Goal: Task Accomplishment & Management: Complete application form

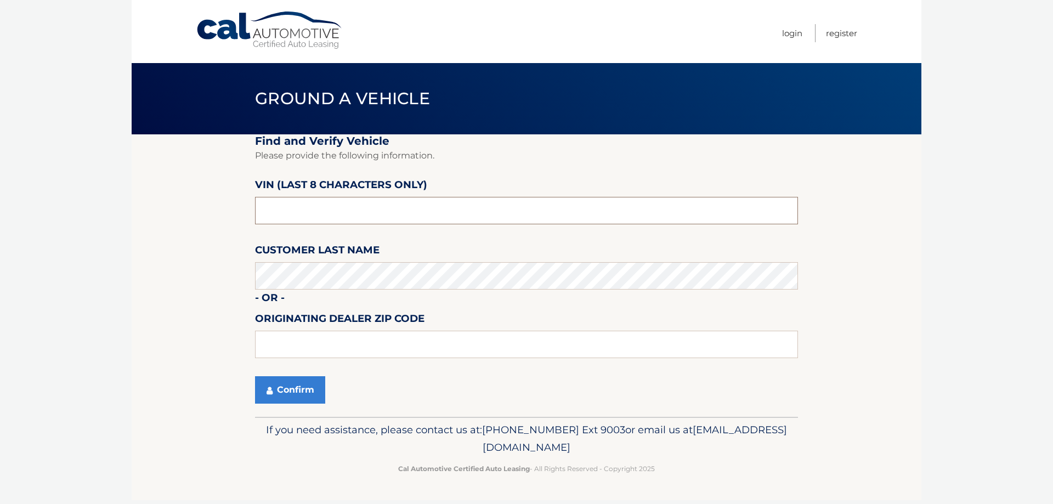
drag, startPoint x: 311, startPoint y: 213, endPoint x: 325, endPoint y: 211, distance: 13.8
click at [311, 213] on input "text" at bounding box center [526, 210] width 543 height 27
drag, startPoint x: 330, startPoint y: 210, endPoint x: 134, endPoint y: 215, distance: 196.3
click at [135, 215] on section "Find and Verify Vehicle Please provide the following information. VIN (last 8 c…" at bounding box center [526, 275] width 789 height 282
type input "P*******"
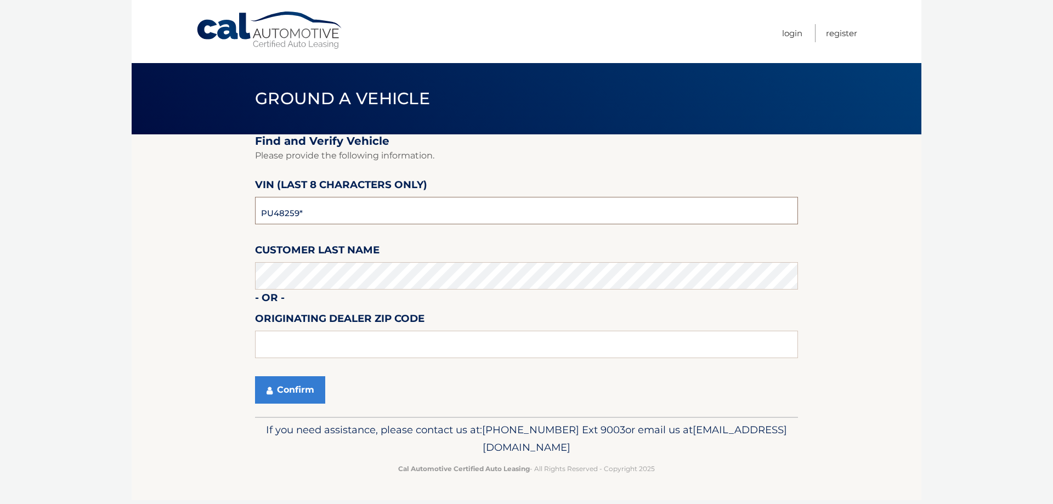
type input "PU482594"
click at [282, 387] on button "Confirm" at bounding box center [290, 389] width 70 height 27
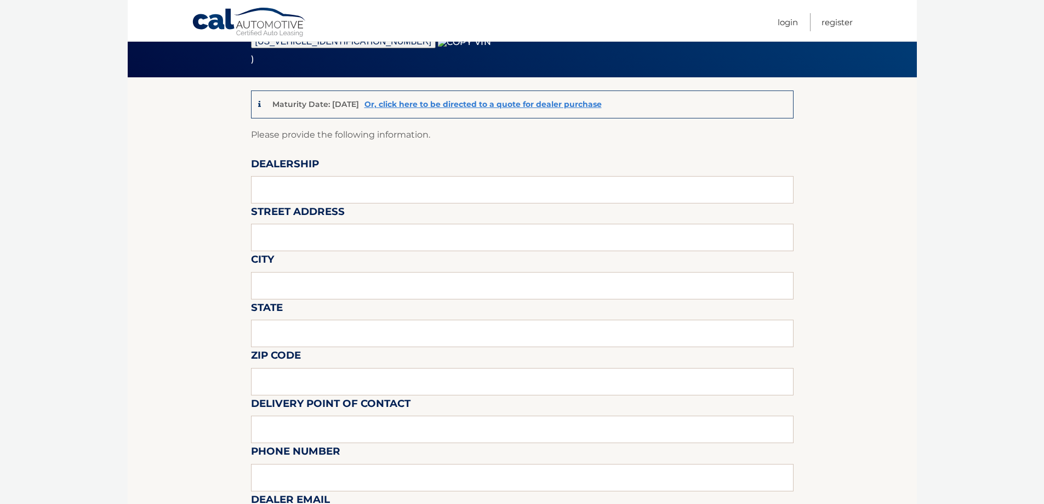
scroll to position [110, 0]
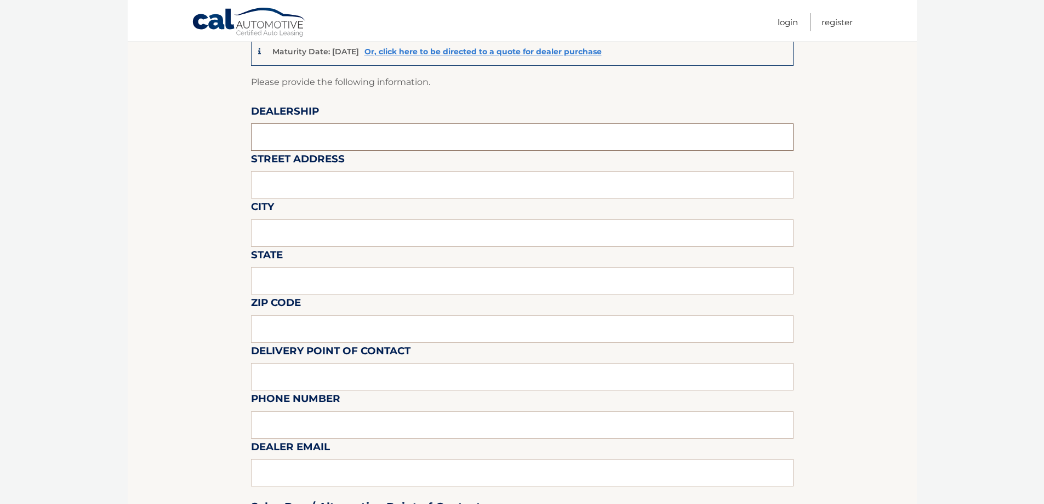
click at [321, 133] on input "text" at bounding box center [522, 136] width 543 height 27
type input "WESTBURY JEEP"
click at [336, 189] on input "text" at bounding box center [522, 184] width 543 height 27
click at [357, 195] on input "150 MILLER PLACES" at bounding box center [522, 184] width 543 height 27
click at [356, 185] on input "150 MILLER PLACES" at bounding box center [522, 184] width 543 height 27
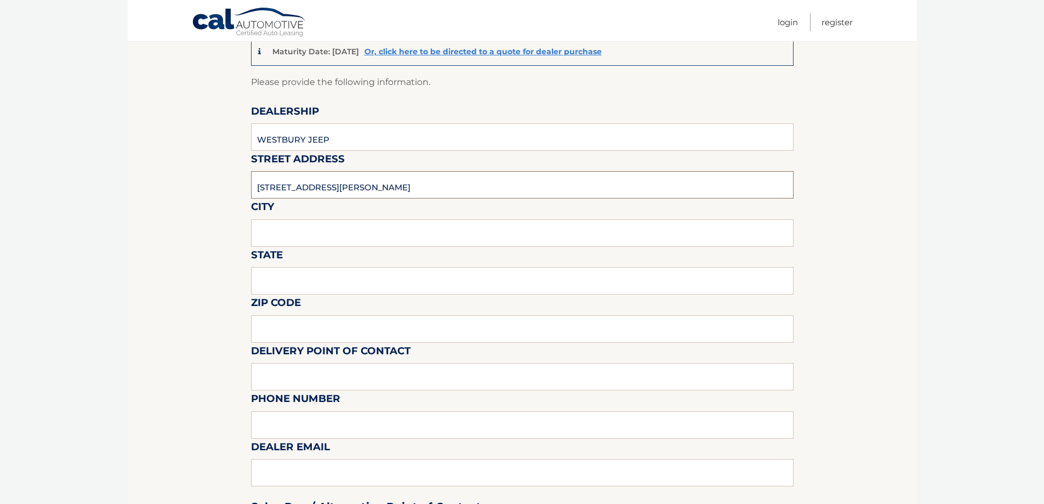
type input "150 MILLER PLACE"
type input "SYOSSET"
click at [337, 276] on input "text" at bounding box center [522, 280] width 543 height 27
type input "NY"
click at [272, 327] on input "text" at bounding box center [522, 328] width 543 height 27
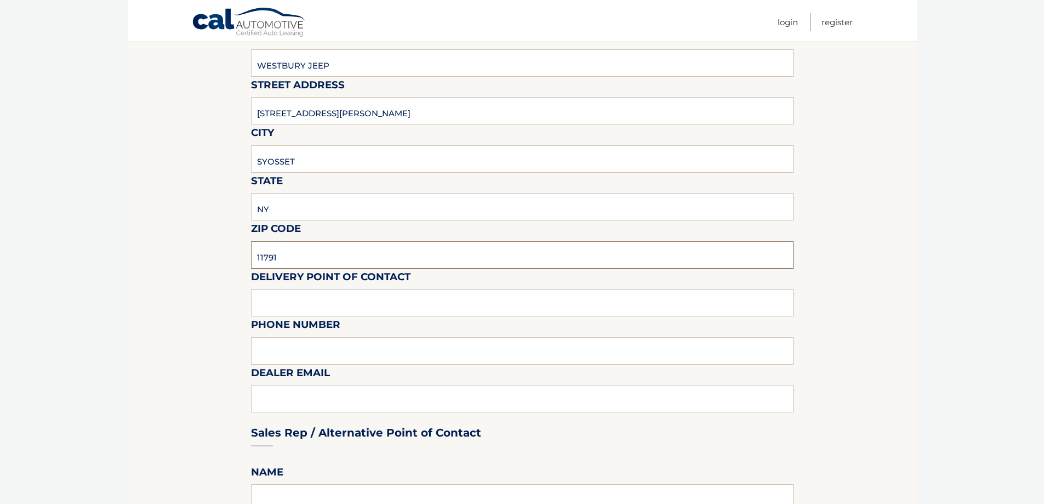
scroll to position [274, 0]
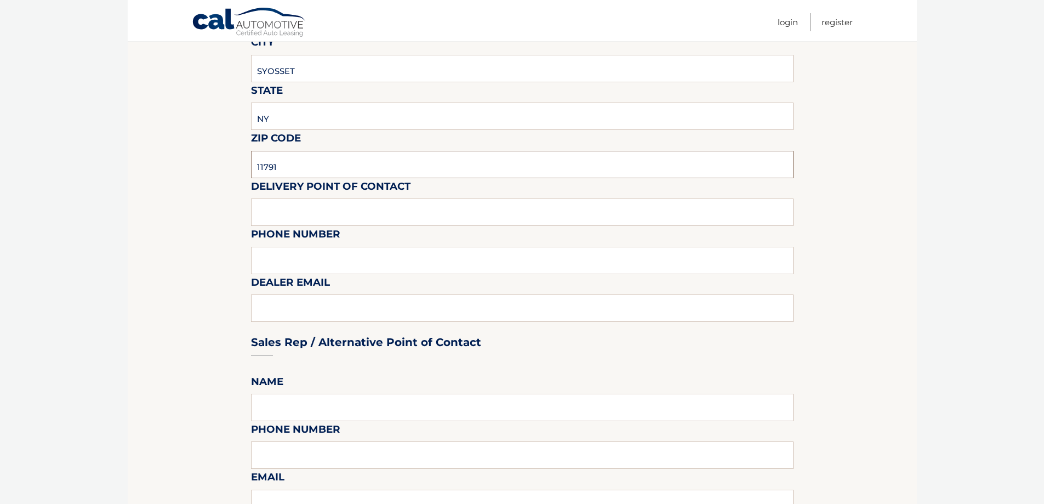
type input "11791"
click at [344, 207] on input "text" at bounding box center [522, 211] width 543 height 27
type input "SHAWN"
type input "6"
type input "6313123854"
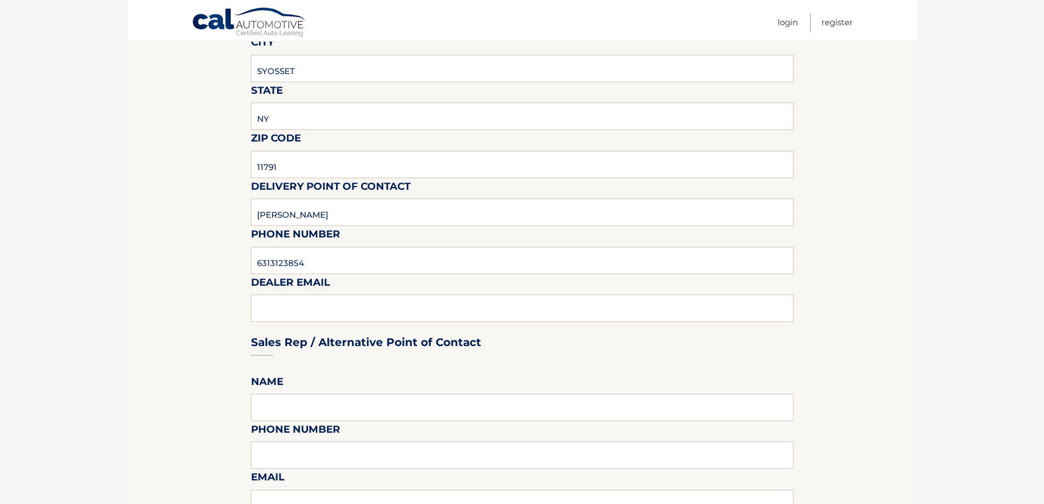
click at [302, 303] on div "Sales Rep / Alternative Point of Contact" at bounding box center [522, 321] width 543 height 77
click at [266, 310] on div "Sales Rep / Alternative Point of Contact" at bounding box center [522, 321] width 543 height 77
click at [287, 320] on div "Sales Rep / Alternative Point of Contact" at bounding box center [522, 321] width 543 height 77
click at [338, 260] on input "6313123854" at bounding box center [522, 260] width 543 height 27
type input "SREISCHMANN@WESTBURYJEEP.COM"
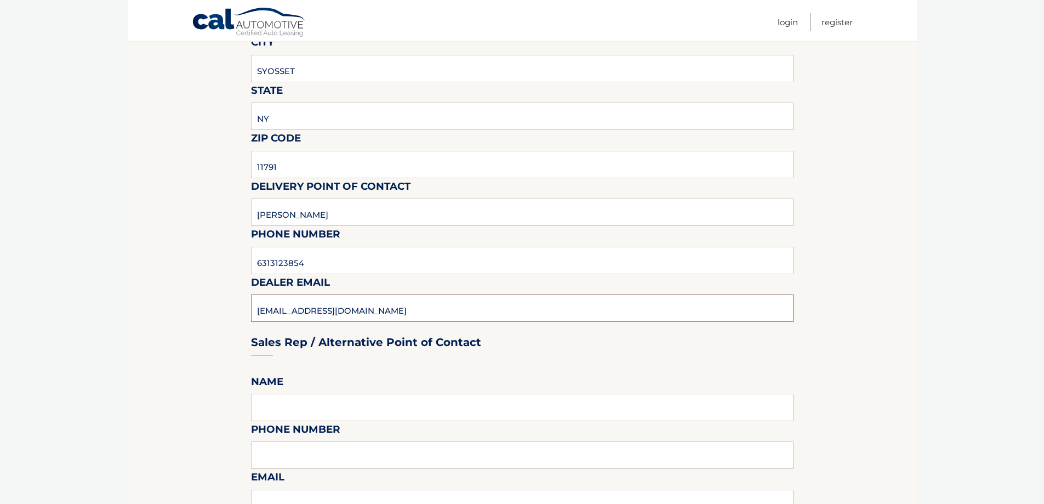
scroll to position [658, 0]
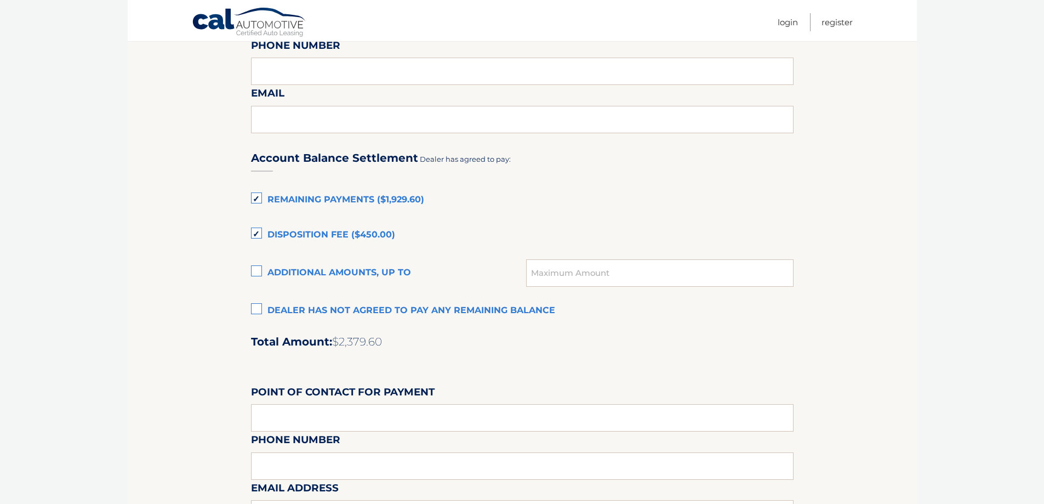
click at [314, 310] on label "Dealer has not agreed to pay any remaining balance" at bounding box center [522, 311] width 543 height 22
click at [0, 0] on input "Dealer has not agreed to pay any remaining balance" at bounding box center [0, 0] width 0 height 0
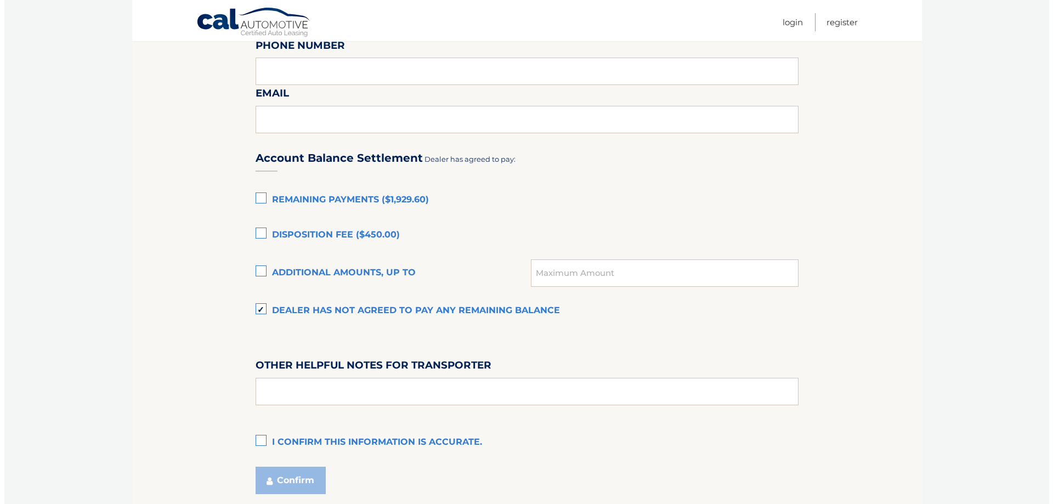
scroll to position [744, 0]
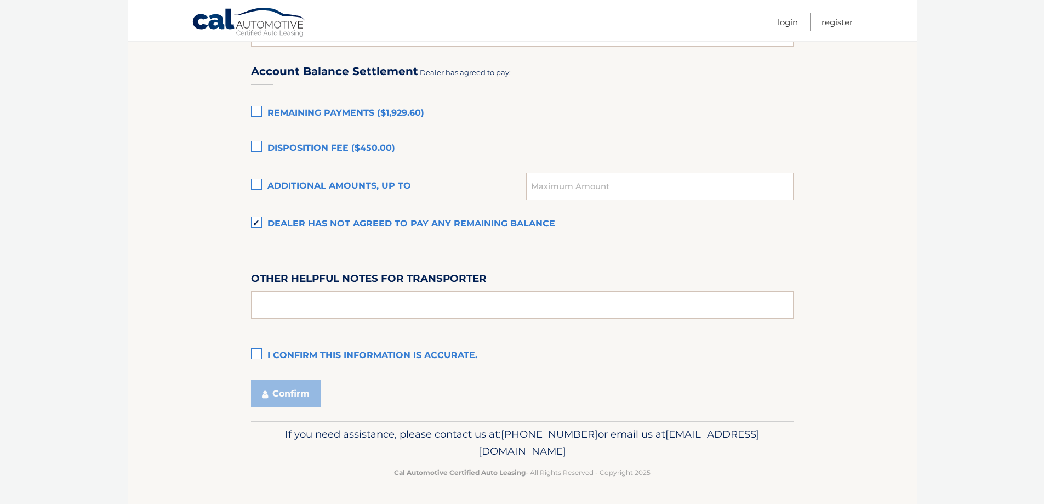
click at [314, 365] on label "I confirm this information is accurate." at bounding box center [522, 356] width 543 height 22
click at [0, 0] on input "I confirm this information is accurate." at bounding box center [0, 0] width 0 height 0
click at [292, 396] on button "Confirm" at bounding box center [286, 393] width 70 height 27
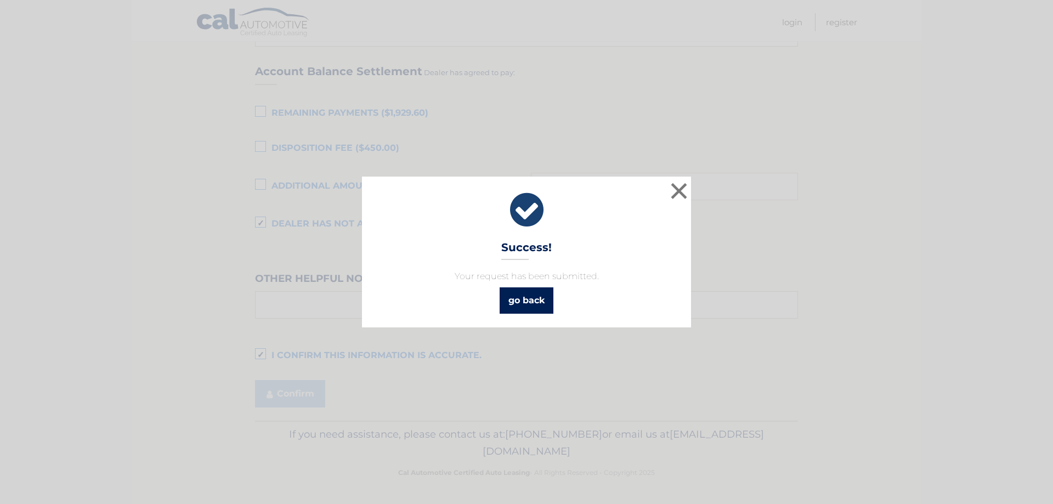
click at [532, 295] on link "go back" at bounding box center [526, 300] width 54 height 26
